Goal: Transaction & Acquisition: Purchase product/service

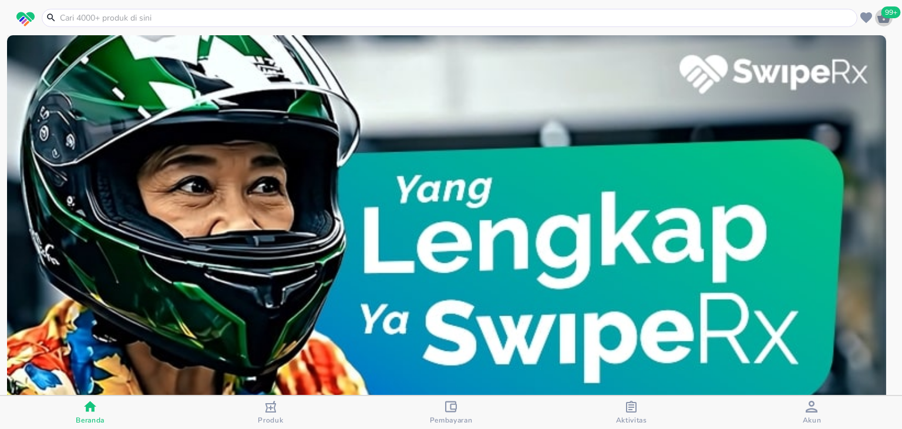
click at [888, 22] on icon "button" at bounding box center [884, 18] width 14 height 14
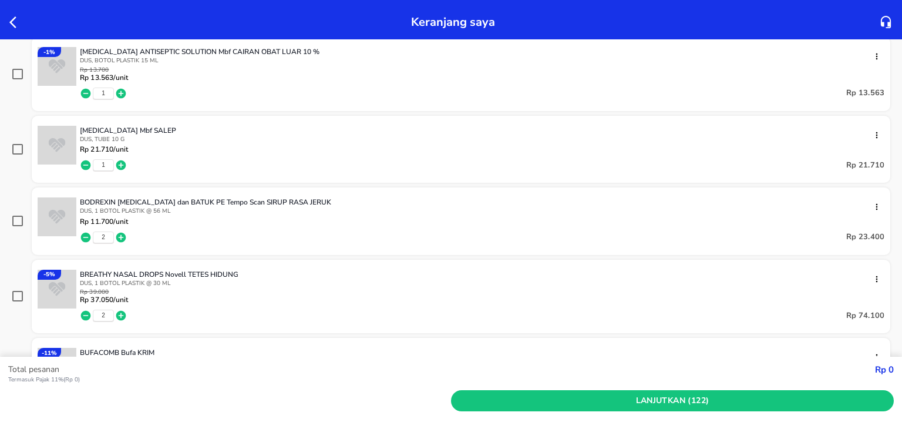
scroll to position [1002, 0]
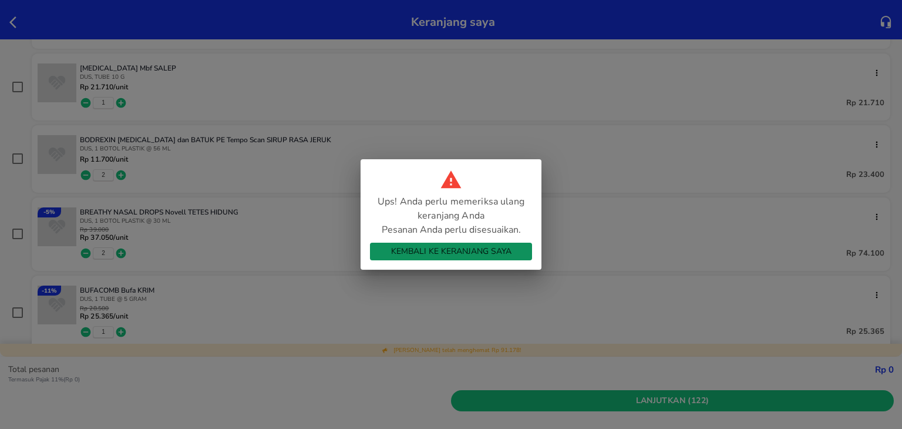
click at [466, 251] on span "Kembali ke Keranjang Saya" at bounding box center [450, 251] width 143 height 15
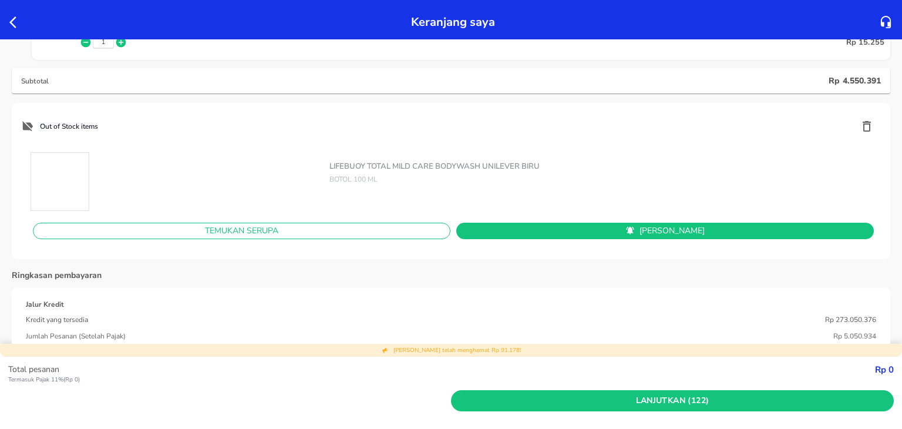
scroll to position [6987, 0]
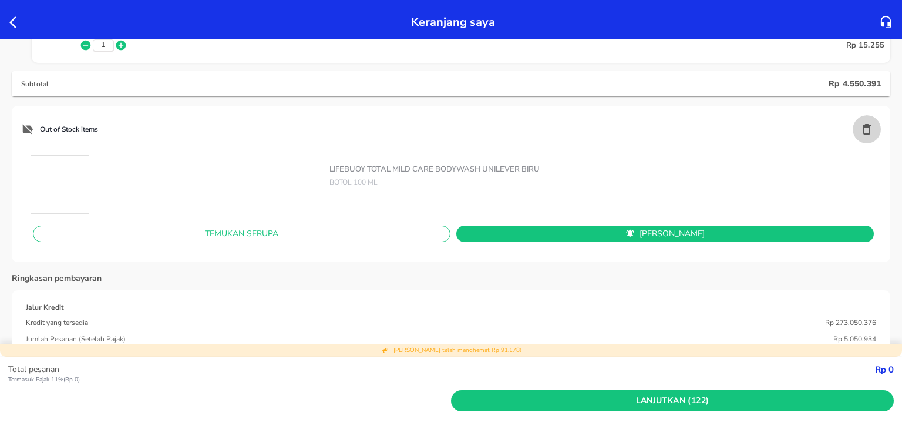
click at [860, 129] on icon "button" at bounding box center [867, 129] width 14 height 14
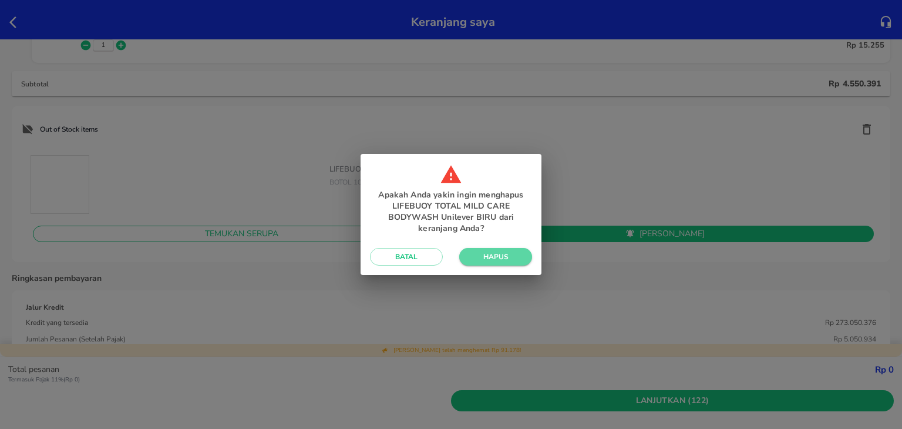
click at [500, 253] on span "Hapus" at bounding box center [496, 256] width 54 height 9
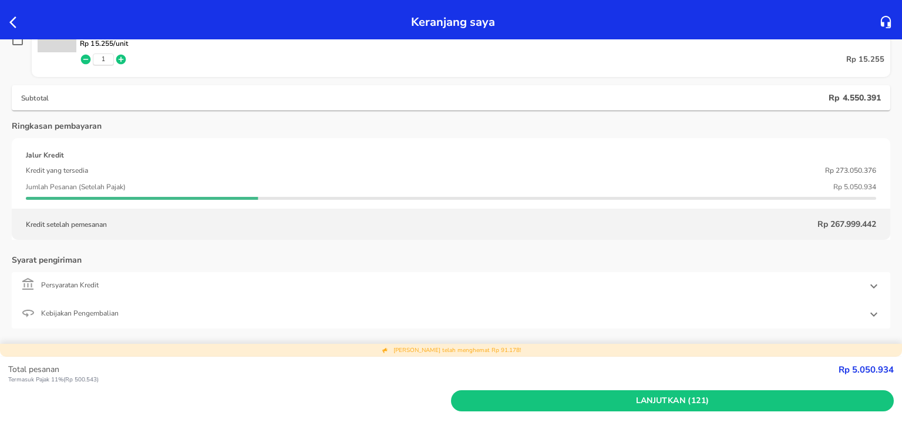
scroll to position [6971, 0]
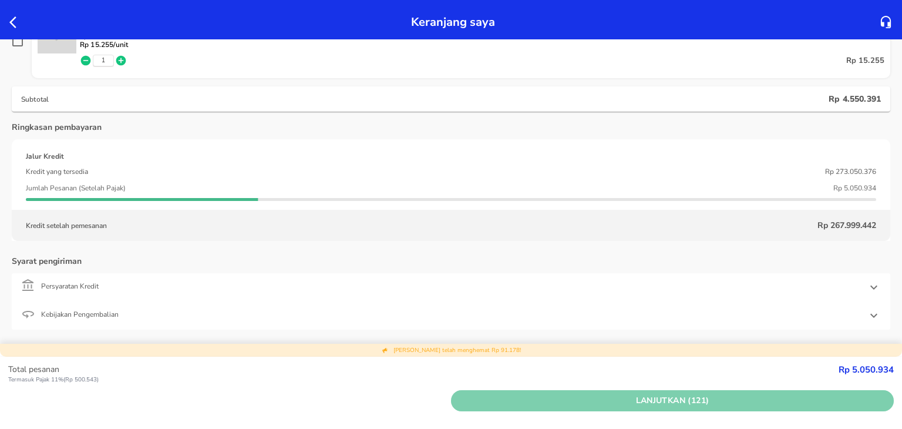
click at [554, 407] on span "Lanjutkan (121)" at bounding box center [672, 400] width 433 height 15
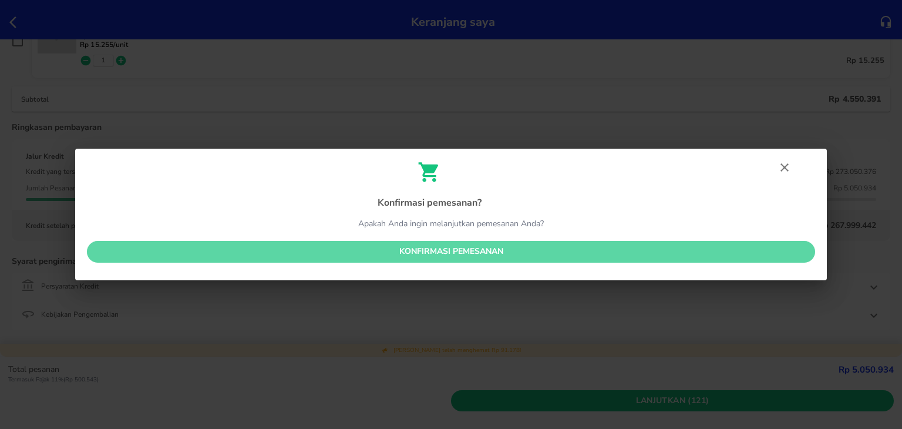
click at [464, 244] on span "Konfirmasi pemesanan" at bounding box center [450, 251] width 709 height 15
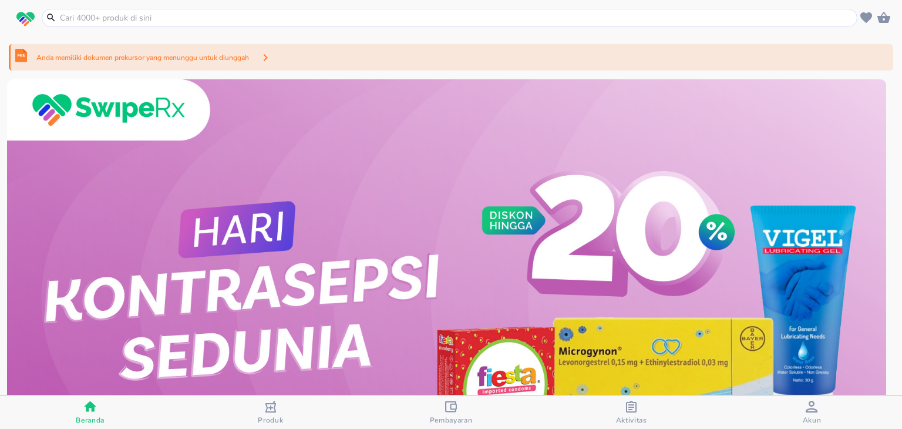
click at [284, 60] on div "Anda memiliki dokumen prekursor yang menunggu untuk diunggah" at bounding box center [451, 57] width 884 height 26
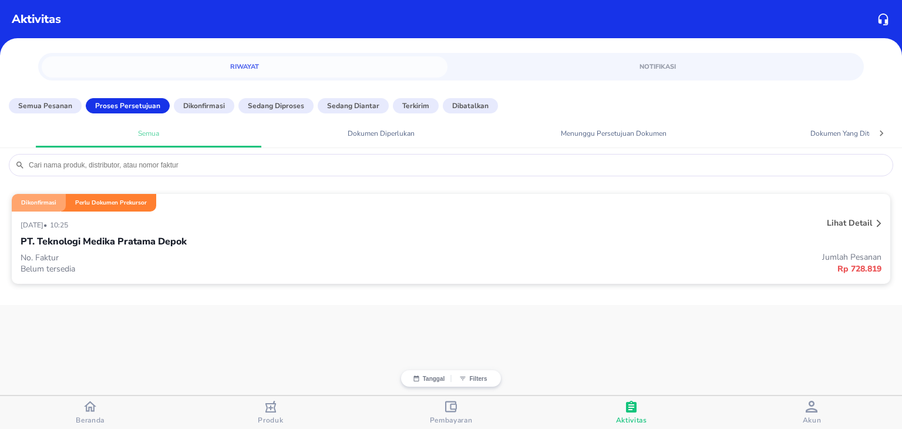
drag, startPoint x: 329, startPoint y: 142, endPoint x: 385, endPoint y: 218, distance: 94.5
click at [385, 218] on div "26 September 2025 • 10:25" at bounding box center [272, 224] width 502 height 14
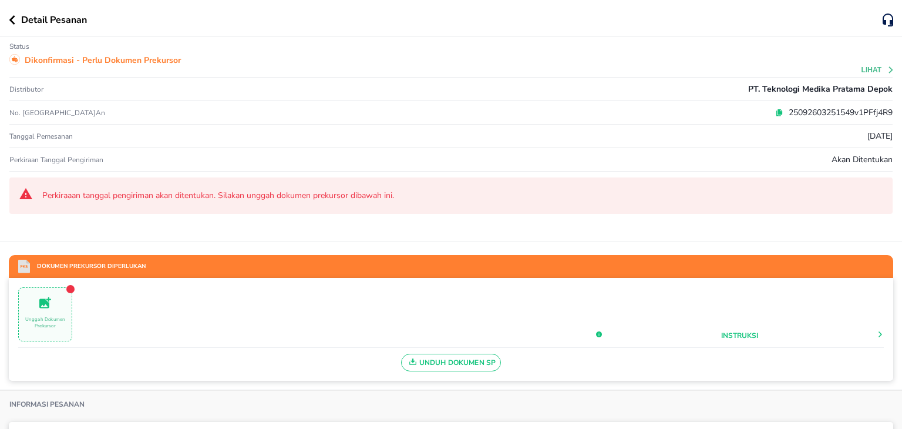
click at [777, 110] on icon at bounding box center [779, 111] width 5 height 5
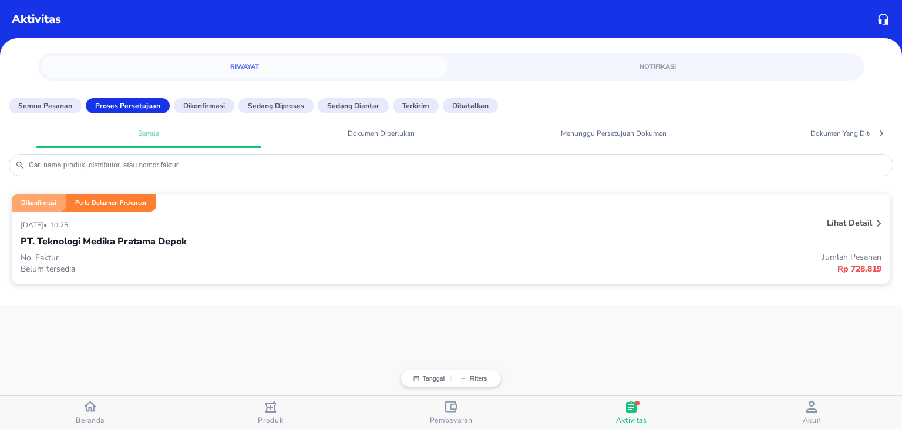
click at [239, 243] on div "PT. Teknologi Medika Pratama Depok" at bounding box center [451, 241] width 861 height 20
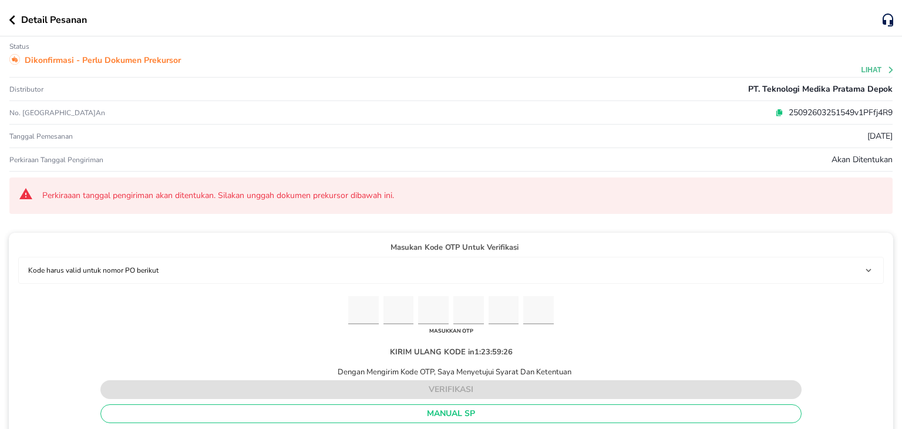
click at [354, 306] on input "Please enter OTP character 1" at bounding box center [363, 310] width 31 height 29
paste input "8"
type input "7"
type input "1"
type input "5"
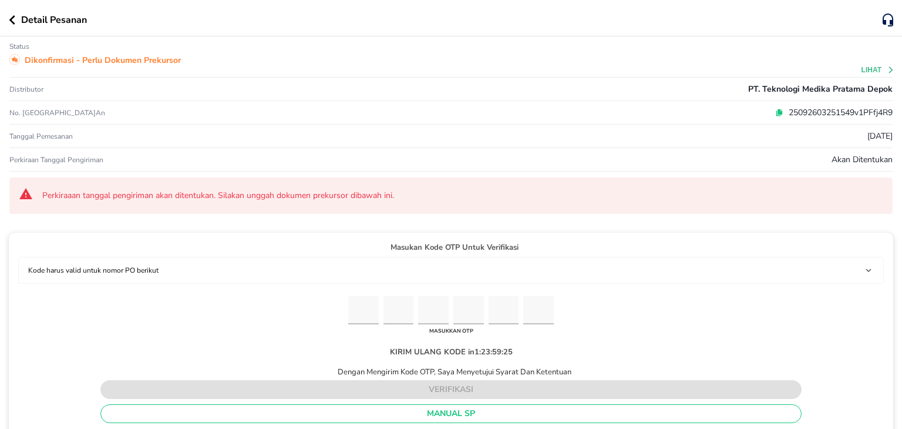
type input "9"
type input "3"
type input "8"
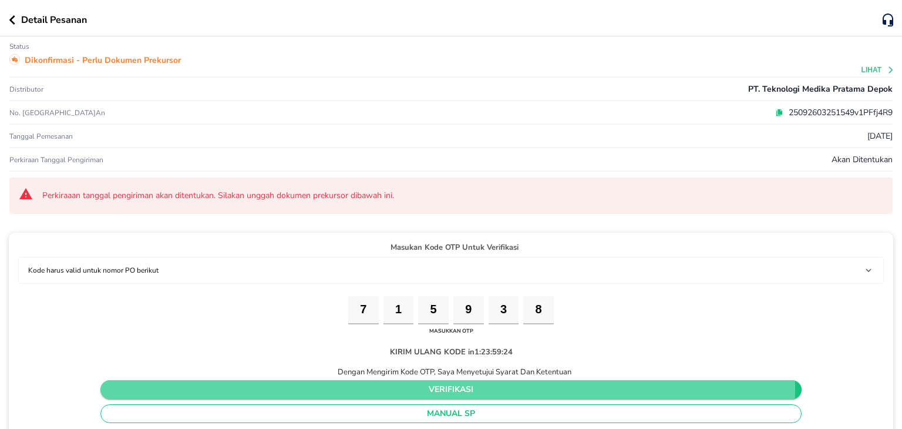
click at [381, 386] on span "verifikasi" at bounding box center [451, 389] width 682 height 15
